Goal: Communication & Community: Participate in discussion

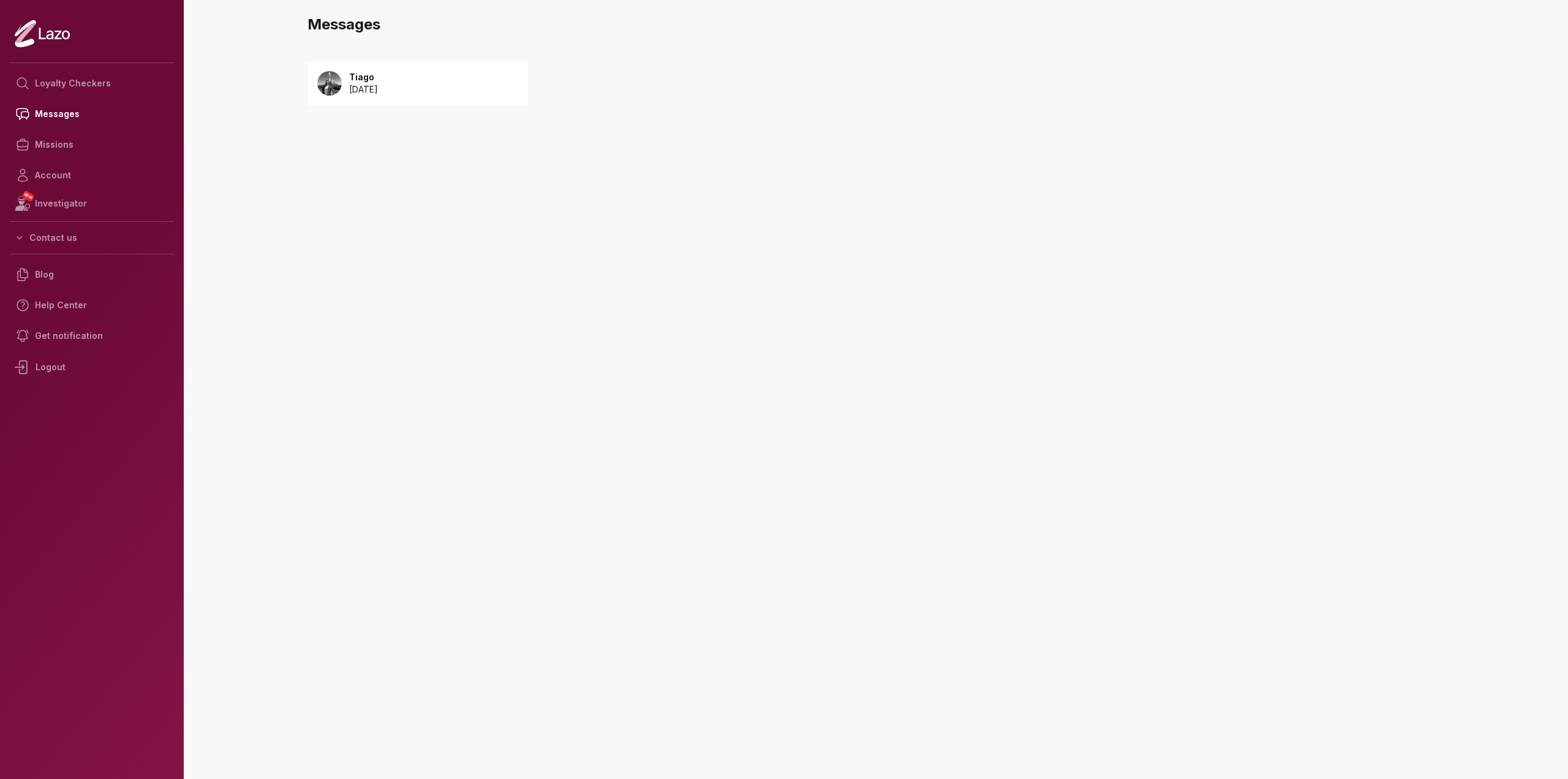
click at [436, 91] on div "Tiago [DATE]" at bounding box center [417, 83] width 220 height 44
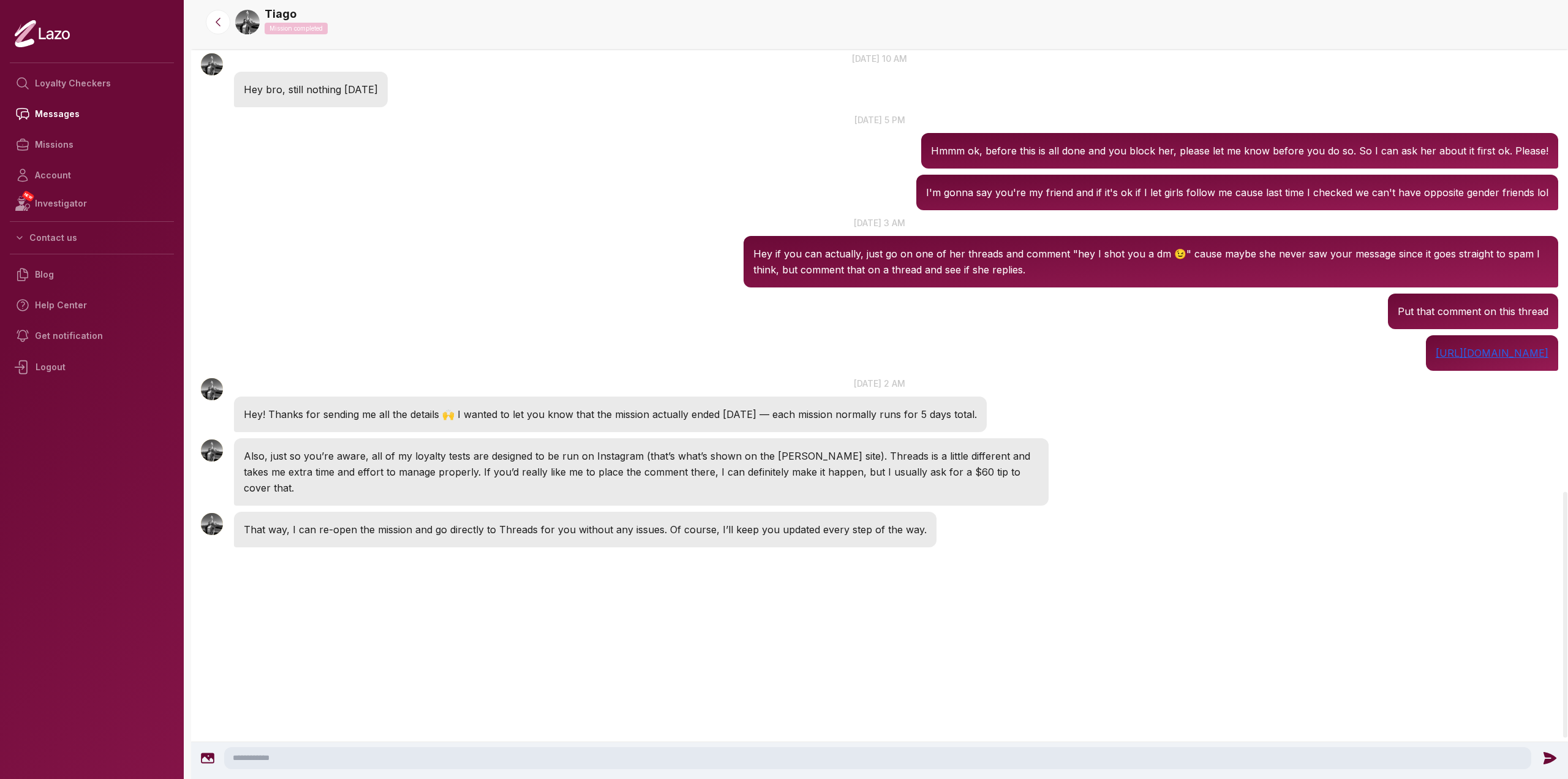
scroll to position [1624, 0]
click at [427, 746] on div at bounding box center [879, 760] width 1377 height 37
click at [601, 759] on textarea at bounding box center [878, 757] width 1307 height 22
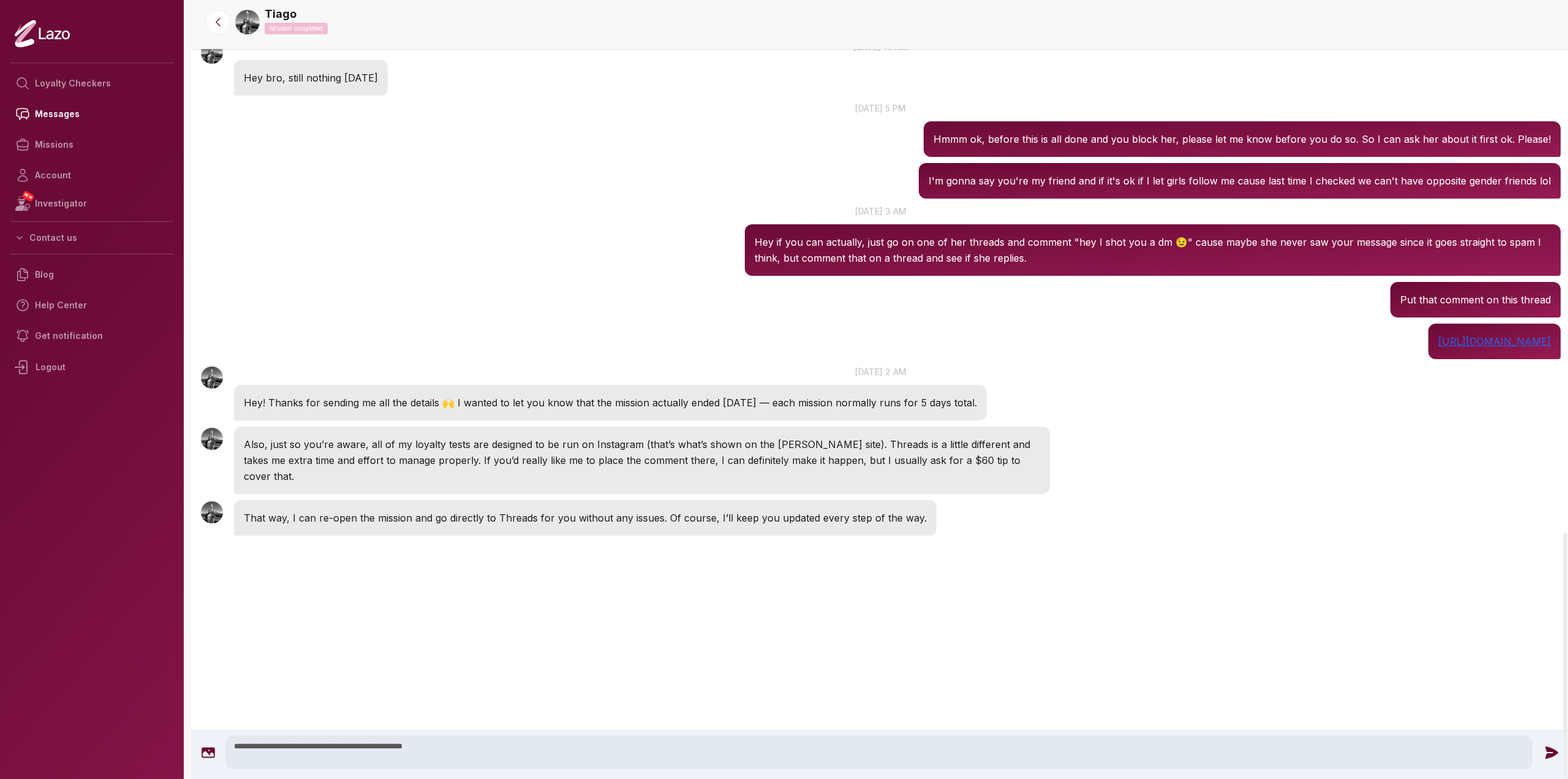
type textarea "**********"
click at [1547, 750] on icon at bounding box center [1551, 751] width 13 height 12
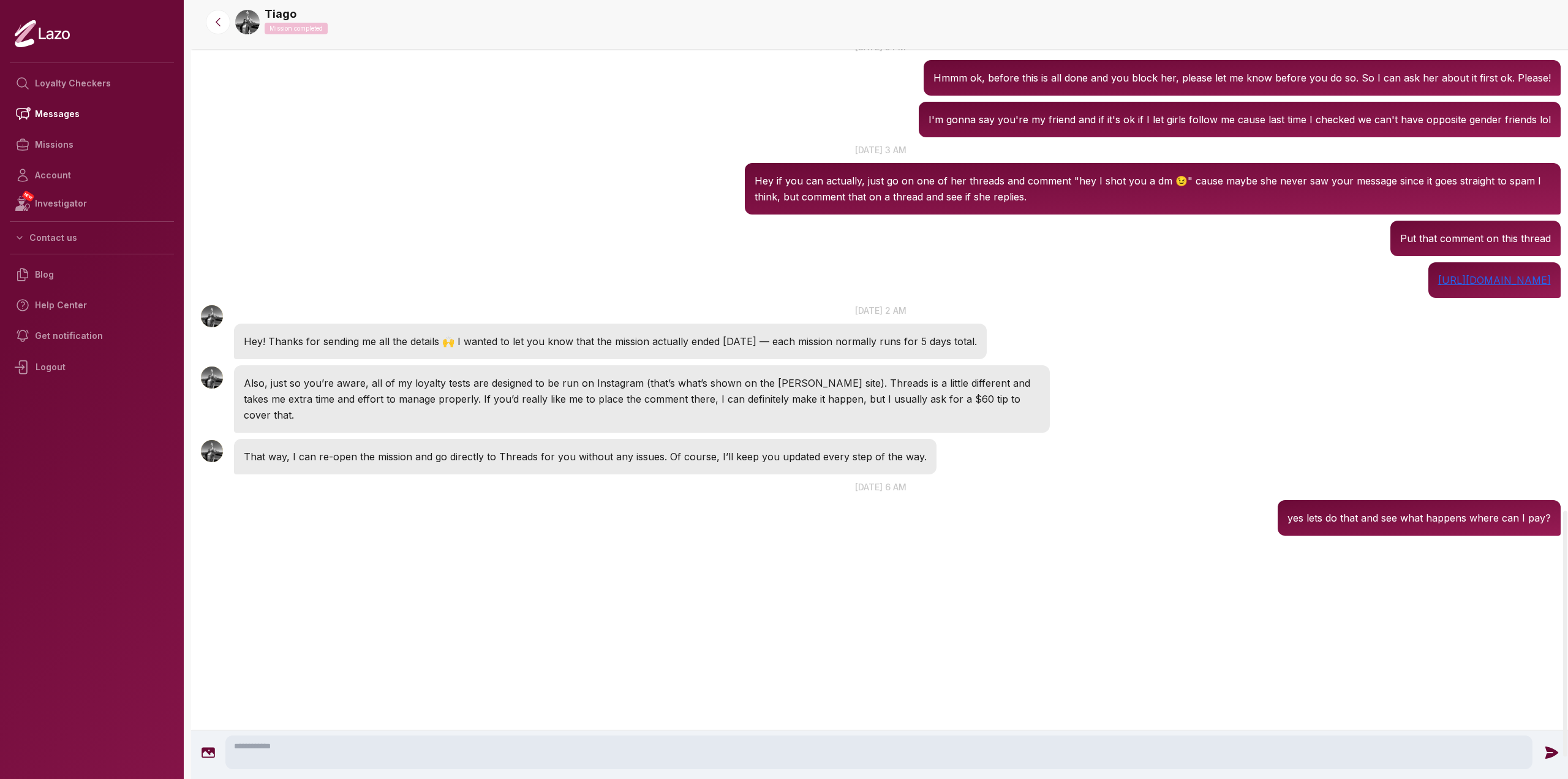
scroll to position [1616, 0]
